Goal: Transaction & Acquisition: Purchase product/service

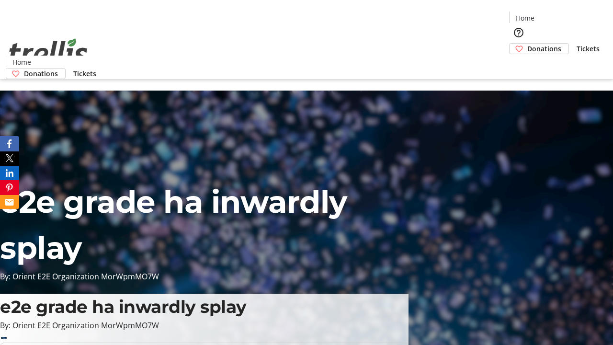
click at [528, 44] on span "Donations" at bounding box center [545, 49] width 34 height 10
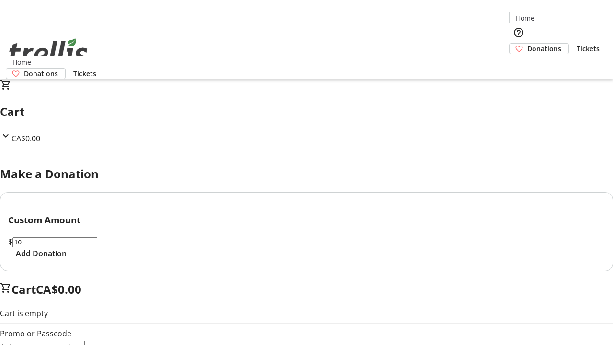
click at [67, 259] on span "Add Donation" at bounding box center [41, 254] width 51 height 12
select select "CA"
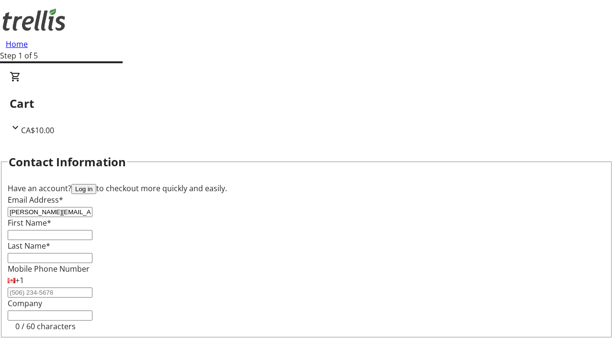
type input "[PERSON_NAME][EMAIL_ADDRESS][DOMAIN_NAME]"
type input "[PERSON_NAME]"
type input "[STREET_ADDRESS][PERSON_NAME]"
type input "Kelowna"
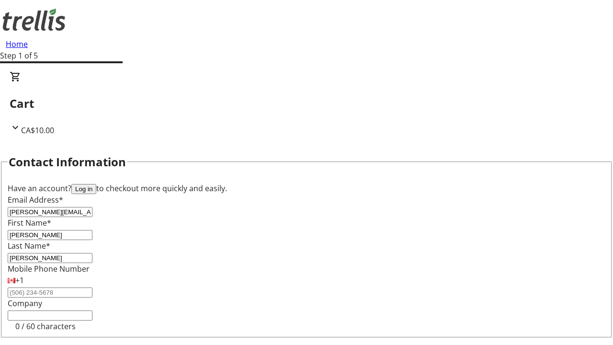
select select "BC"
type input "Kelowna"
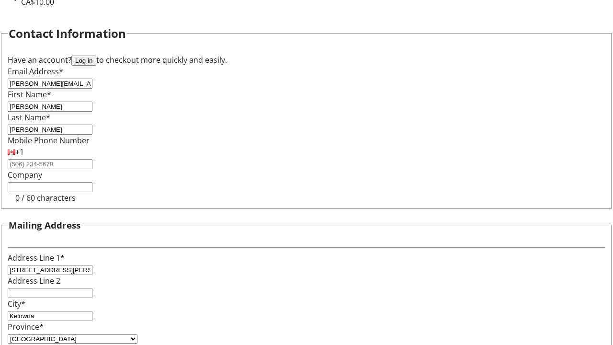
type input "V1Y 0C2"
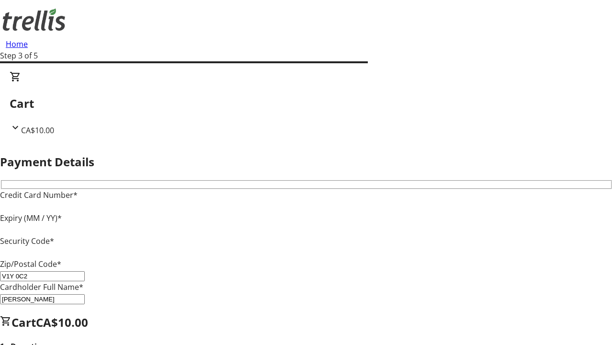
type input "V1Y 0C2"
